Goal: Task Accomplishment & Management: Manage account settings

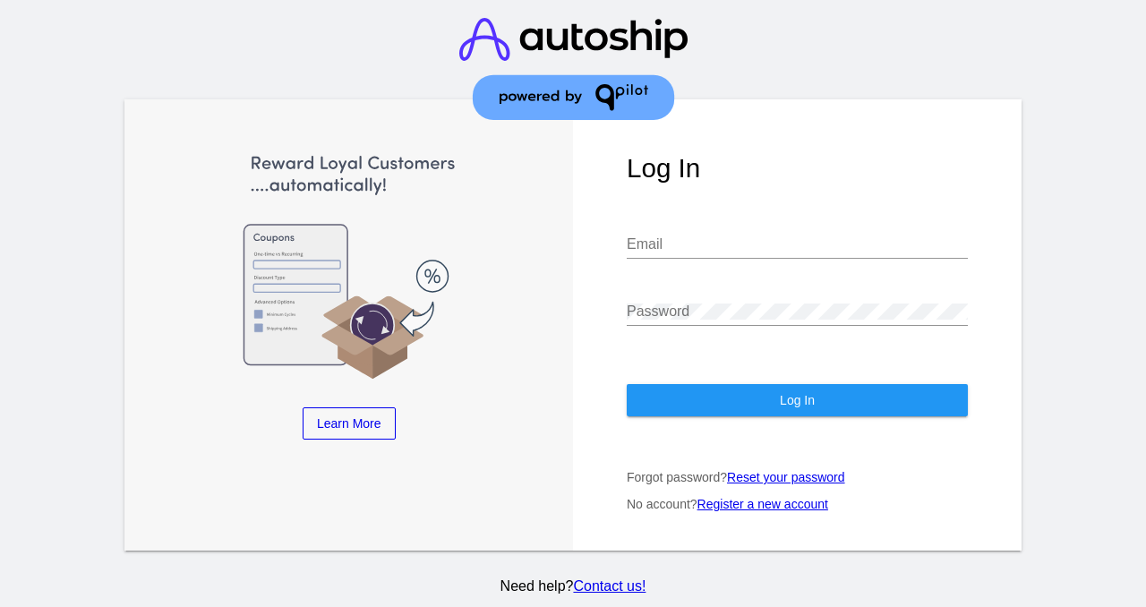
type input "[EMAIL_ADDRESS][DOMAIN_NAME]"
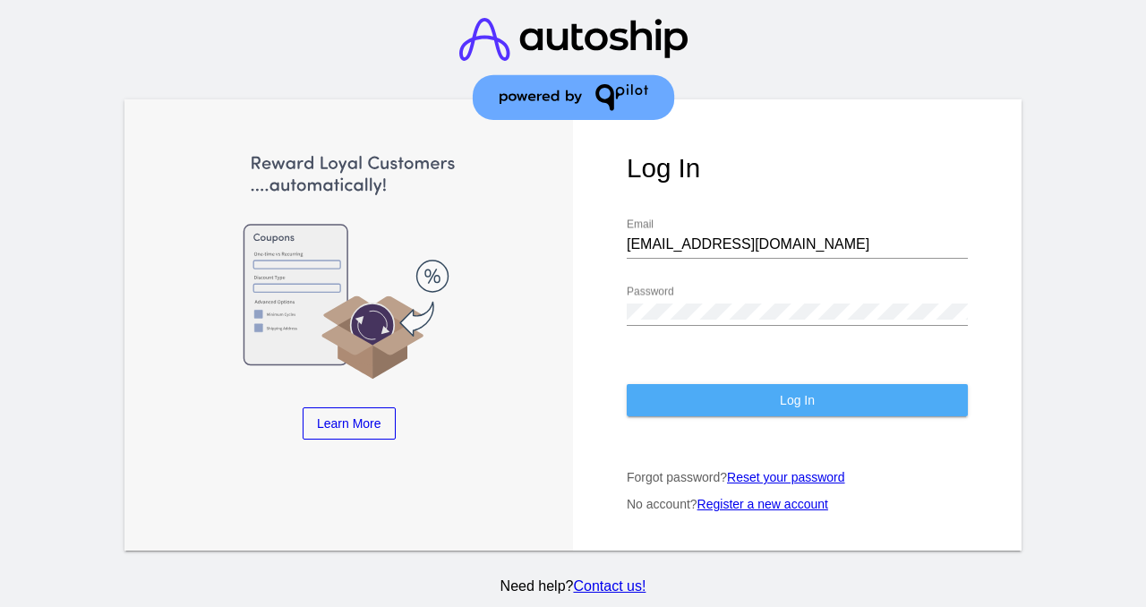
click at [764, 388] on button "Log In" at bounding box center [797, 400] width 341 height 32
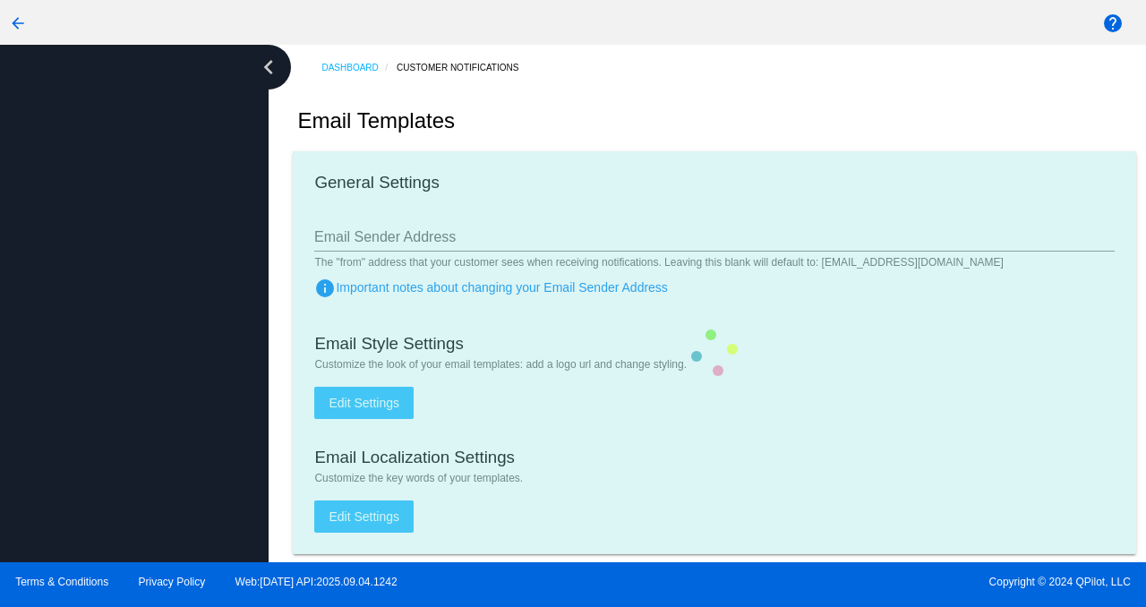
type input "[EMAIL_ADDRESS][DOMAIN_NAME]"
checkbox input "true"
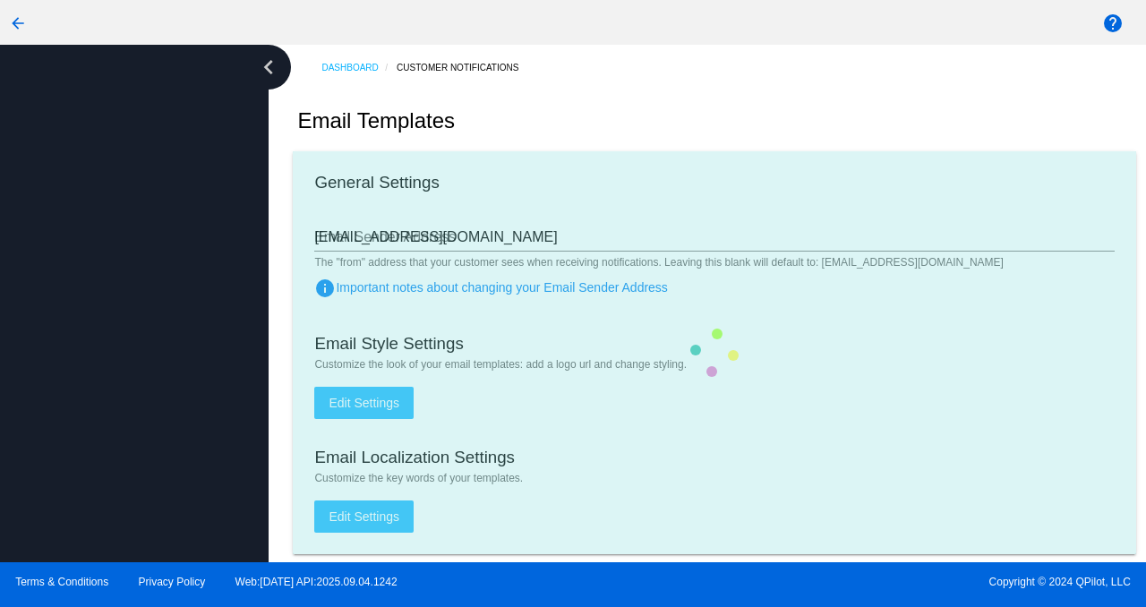
type input "[PERSON_NAME][EMAIL_ADDRESS][DOMAIN_NAME]"
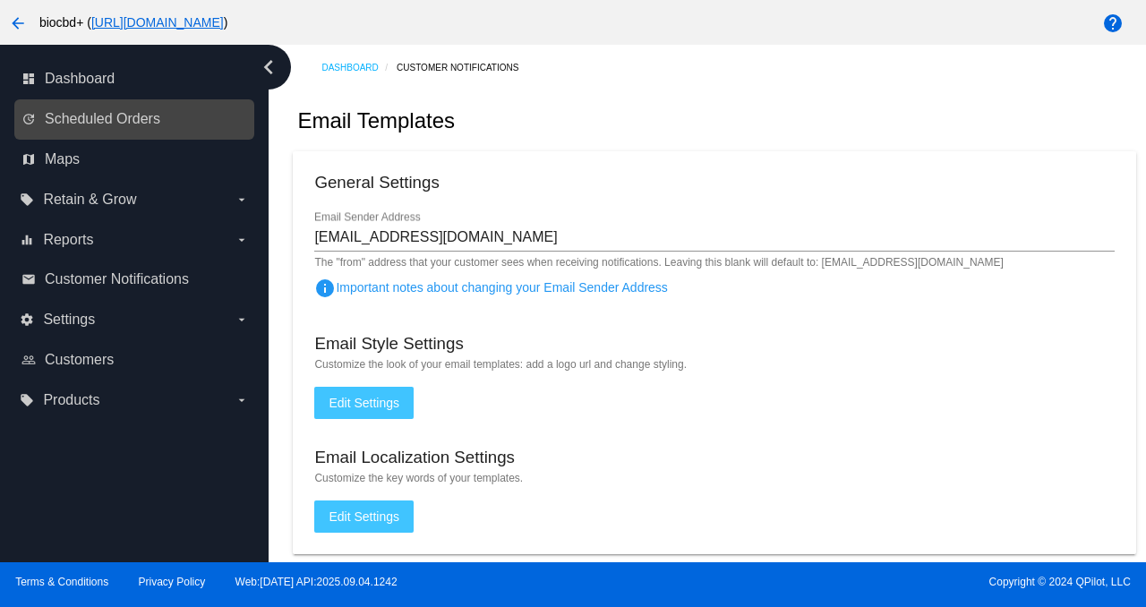
click at [179, 103] on div "update Scheduled Orders" at bounding box center [134, 119] width 240 height 40
click at [200, 114] on link "update Scheduled Orders" at bounding box center [134, 119] width 227 height 29
